Goal: Contribute content

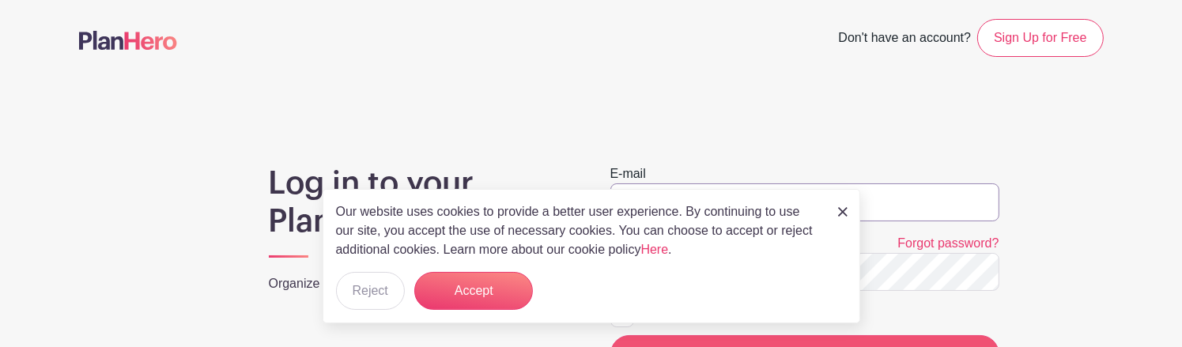
type input "michelle.stanton@sodexo.com"
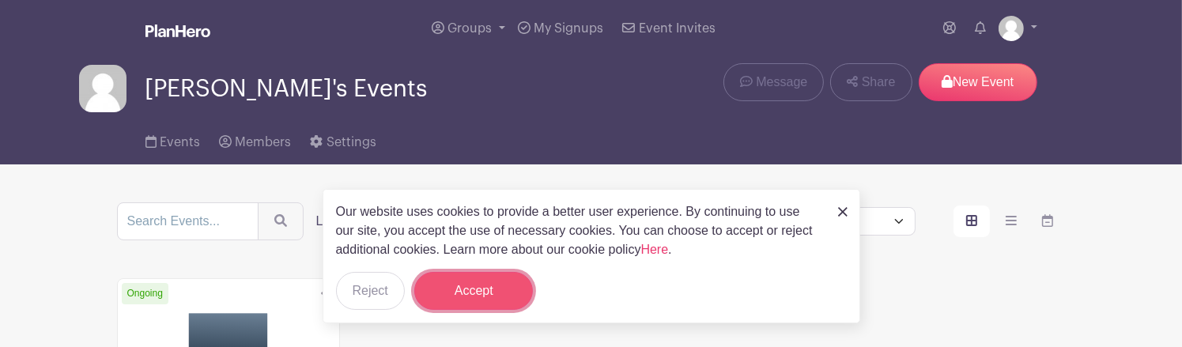
click at [509, 287] on button "Accept" at bounding box center [473, 291] width 119 height 38
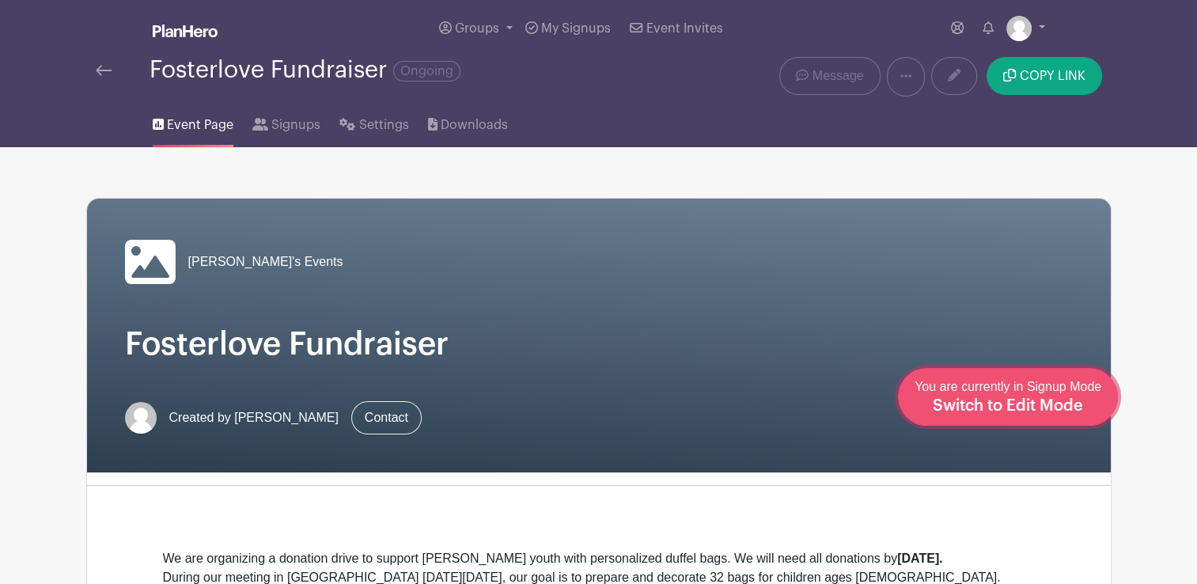
click at [1063, 346] on span "Switch to Edit Mode" at bounding box center [1007, 406] width 150 height 16
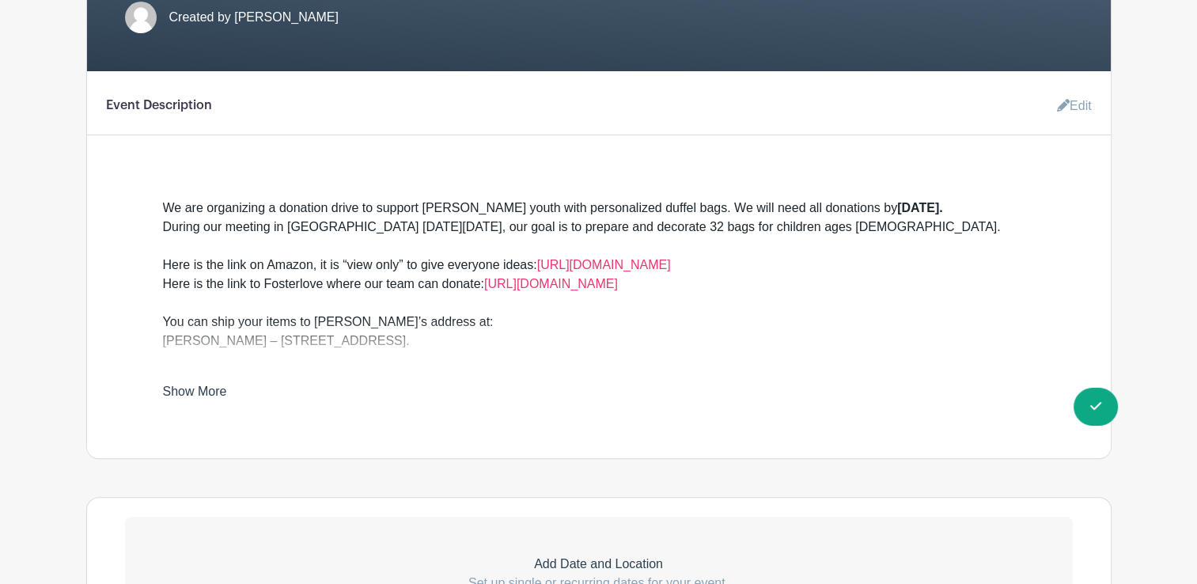
scroll to position [408, 0]
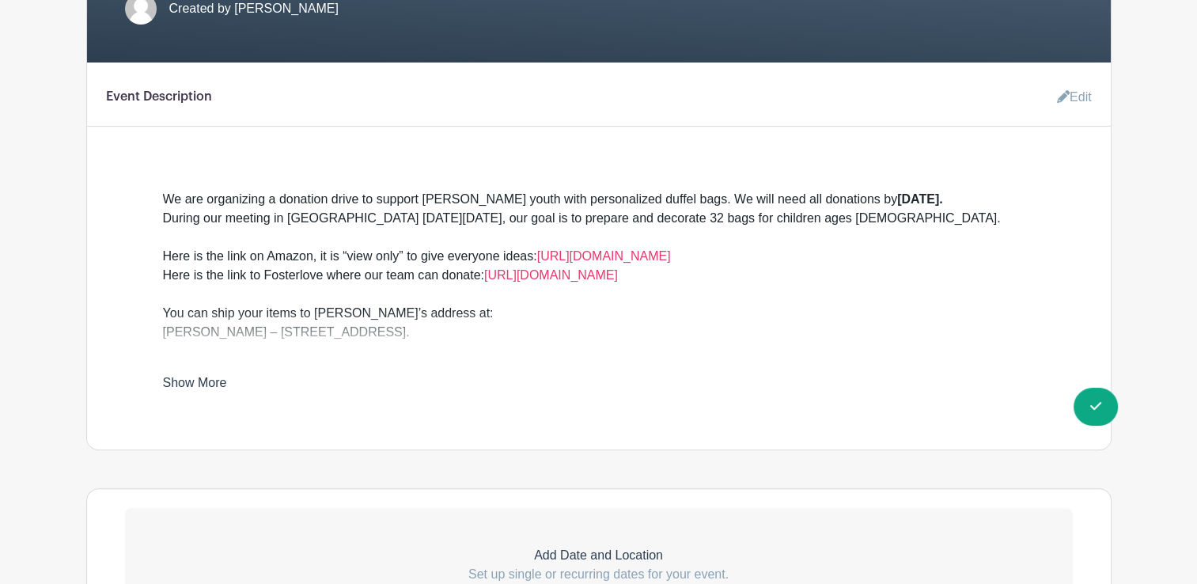
click at [1082, 96] on link "Edit" at bounding box center [1067, 97] width 47 height 32
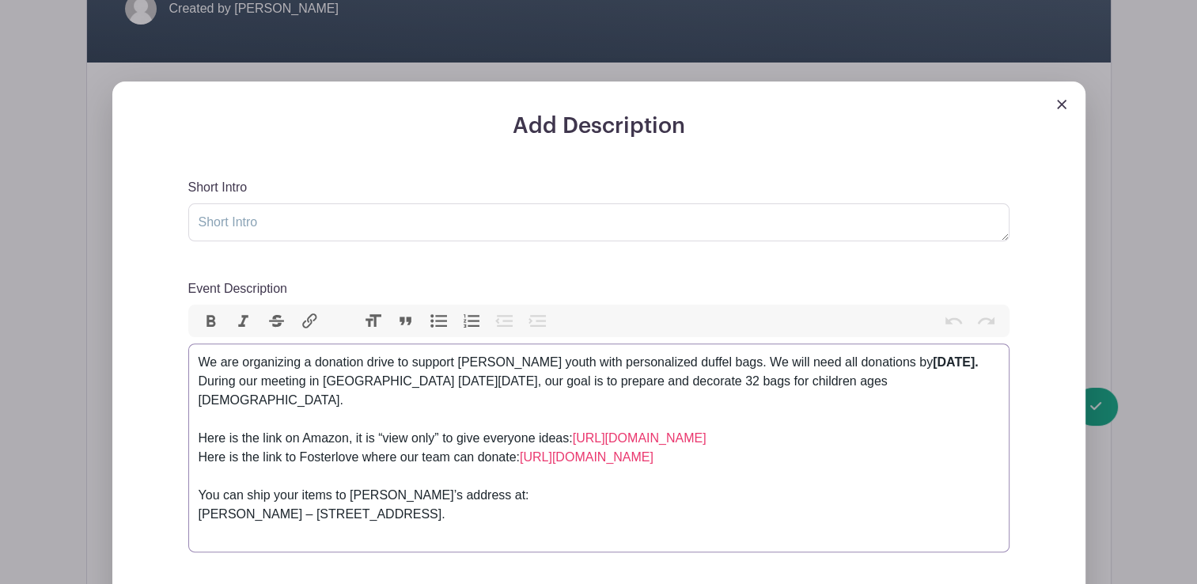
drag, startPoint x: 541, startPoint y: 496, endPoint x: 188, endPoint y: 460, distance: 354.5
click at [188, 346] on trix-editor "We are organizing a donation drive to support [PERSON_NAME] youth with personal…" at bounding box center [598, 447] width 821 height 209
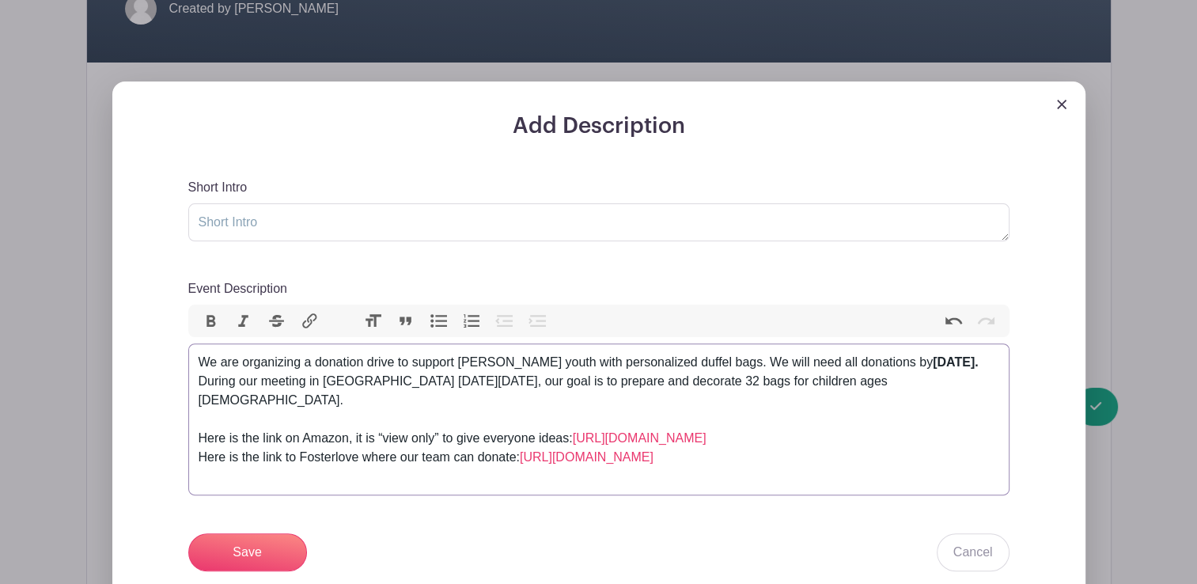
click at [212, 346] on div "Event Description" at bounding box center [599, 476] width 800 height 19
type trix-editor "<div>We are organizing a donation drive to support [PERSON_NAME] youth with per…"
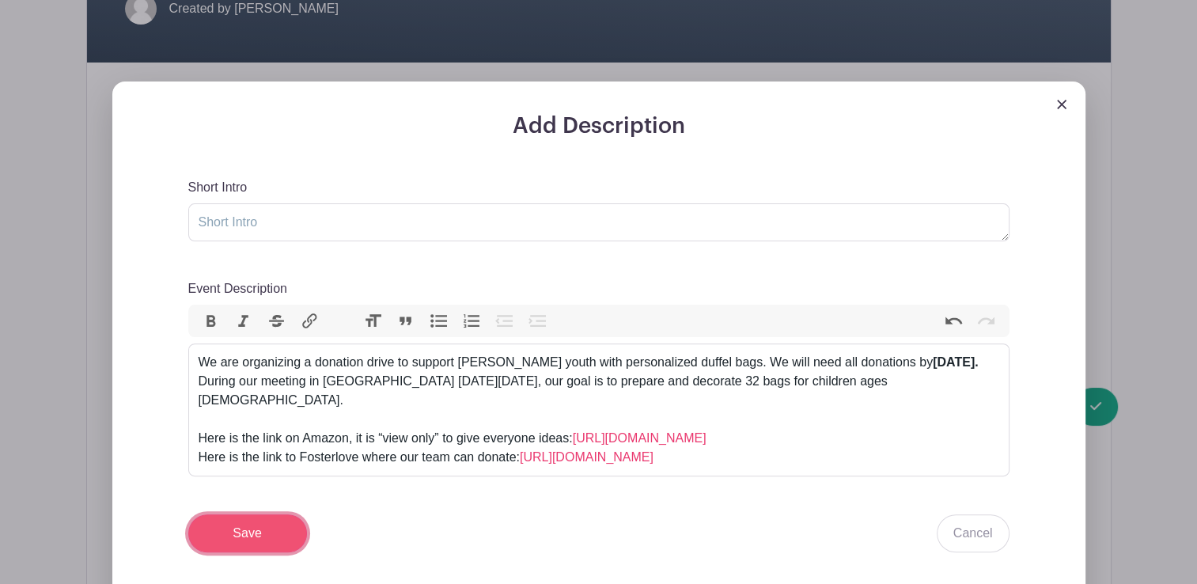
click at [231, 346] on input "Save" at bounding box center [247, 533] width 119 height 38
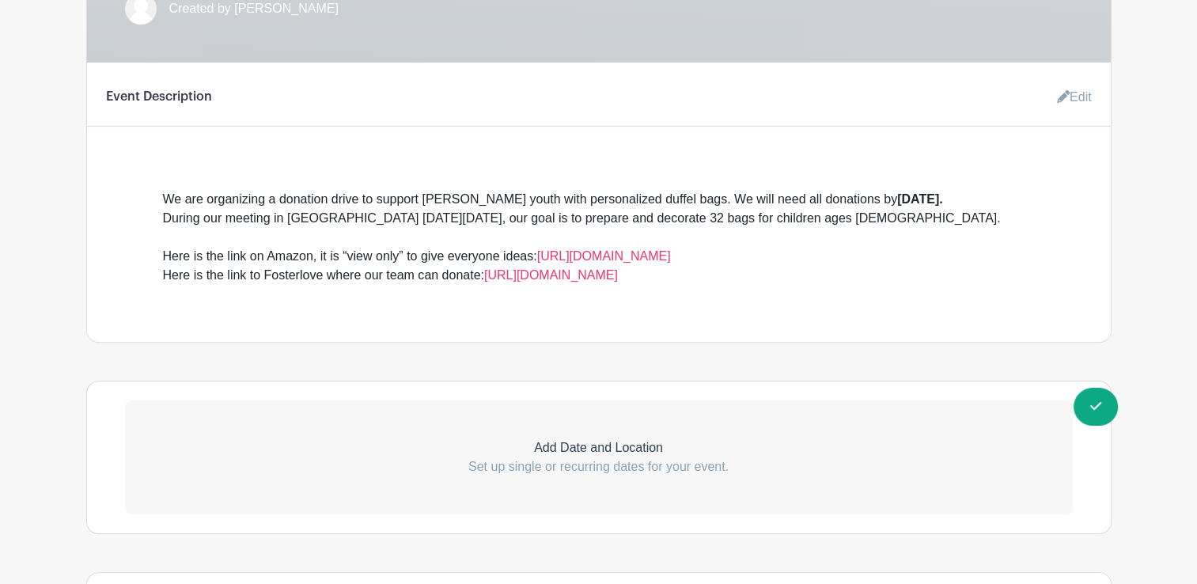
scroll to position [534, 0]
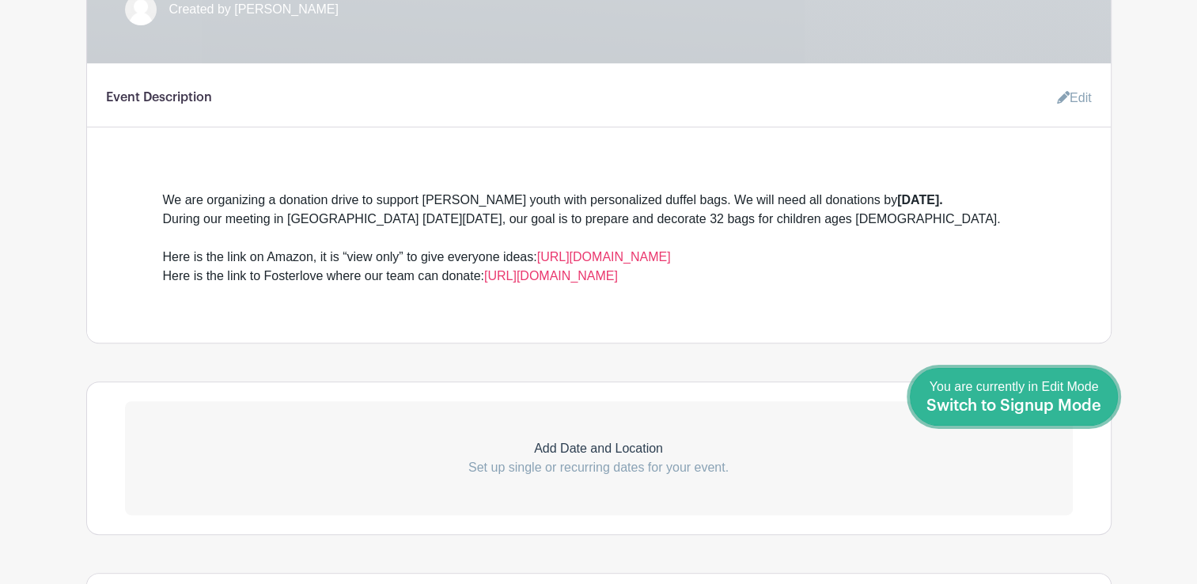
click at [1093, 346] on div "You are currently in Edit Mode Switch to Signup Mode" at bounding box center [1013, 396] width 175 height 39
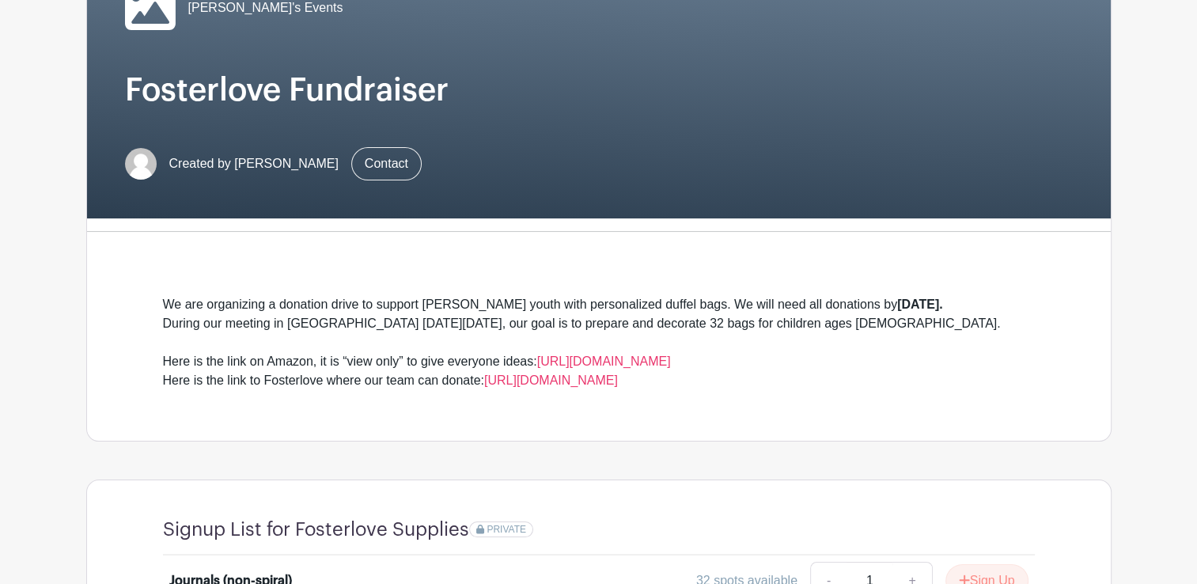
scroll to position [190, 0]
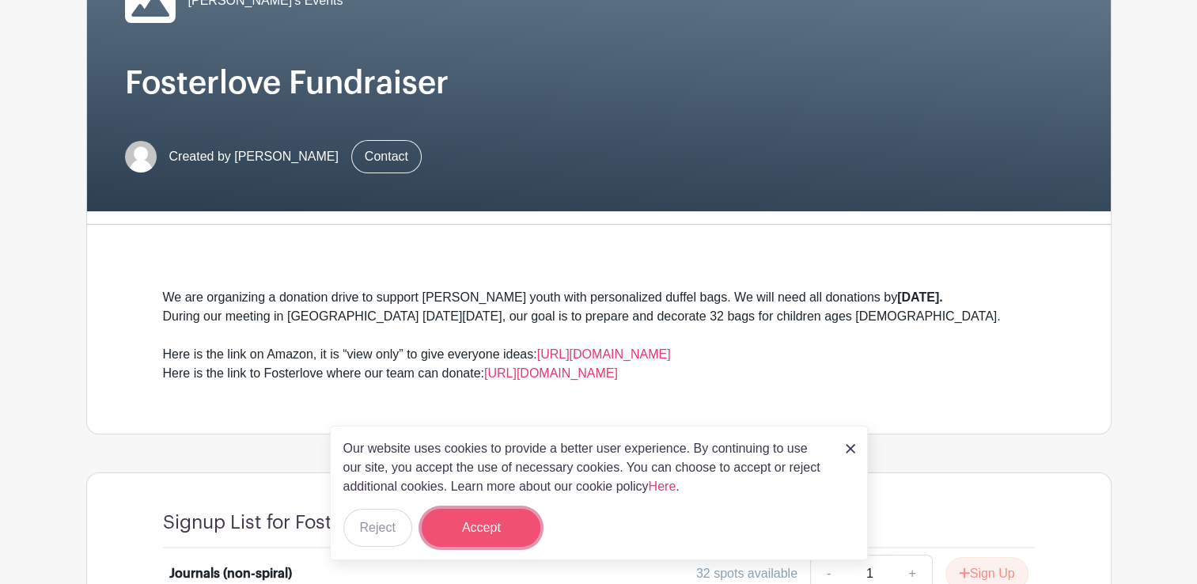
click at [506, 535] on button "Accept" at bounding box center [481, 528] width 119 height 38
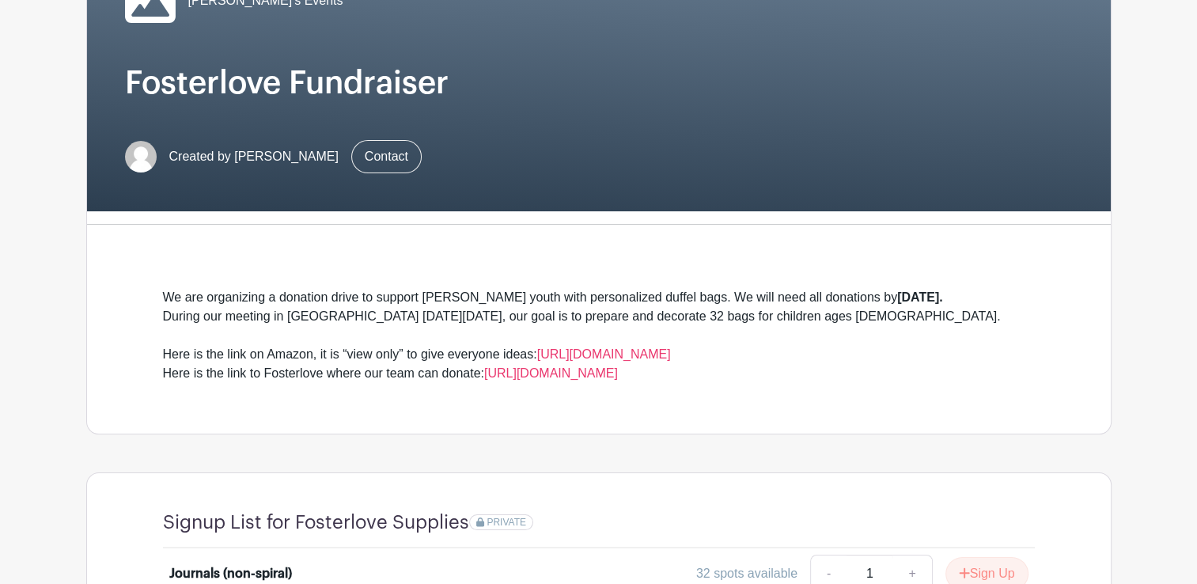
drag, startPoint x: 1195, startPoint y: 212, endPoint x: 1199, endPoint y: 286, distance: 74.5
